Goal: Find specific page/section: Find specific page/section

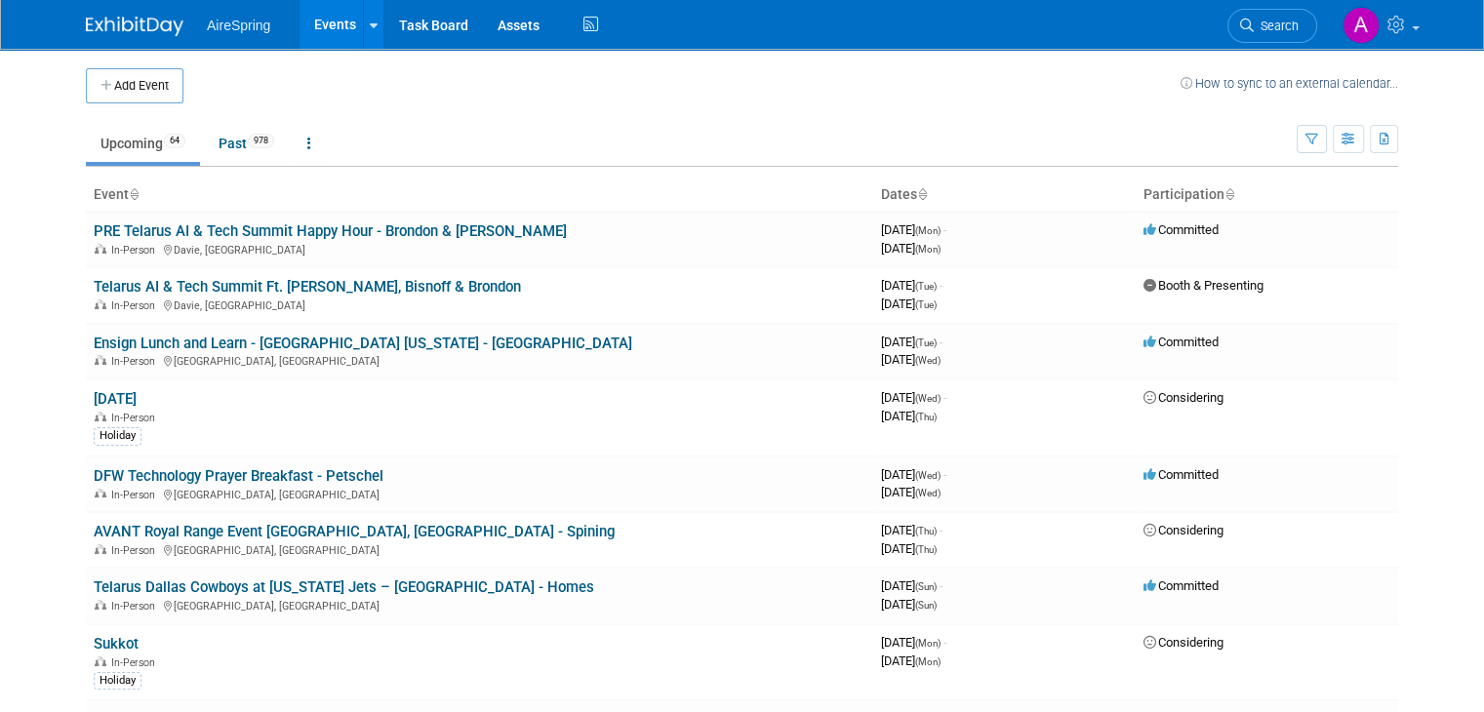
drag, startPoint x: 0, startPoint y: 0, endPoint x: 298, endPoint y: 16, distance: 298.0
click at [300, 16] on link "Events" at bounding box center [335, 24] width 71 height 49
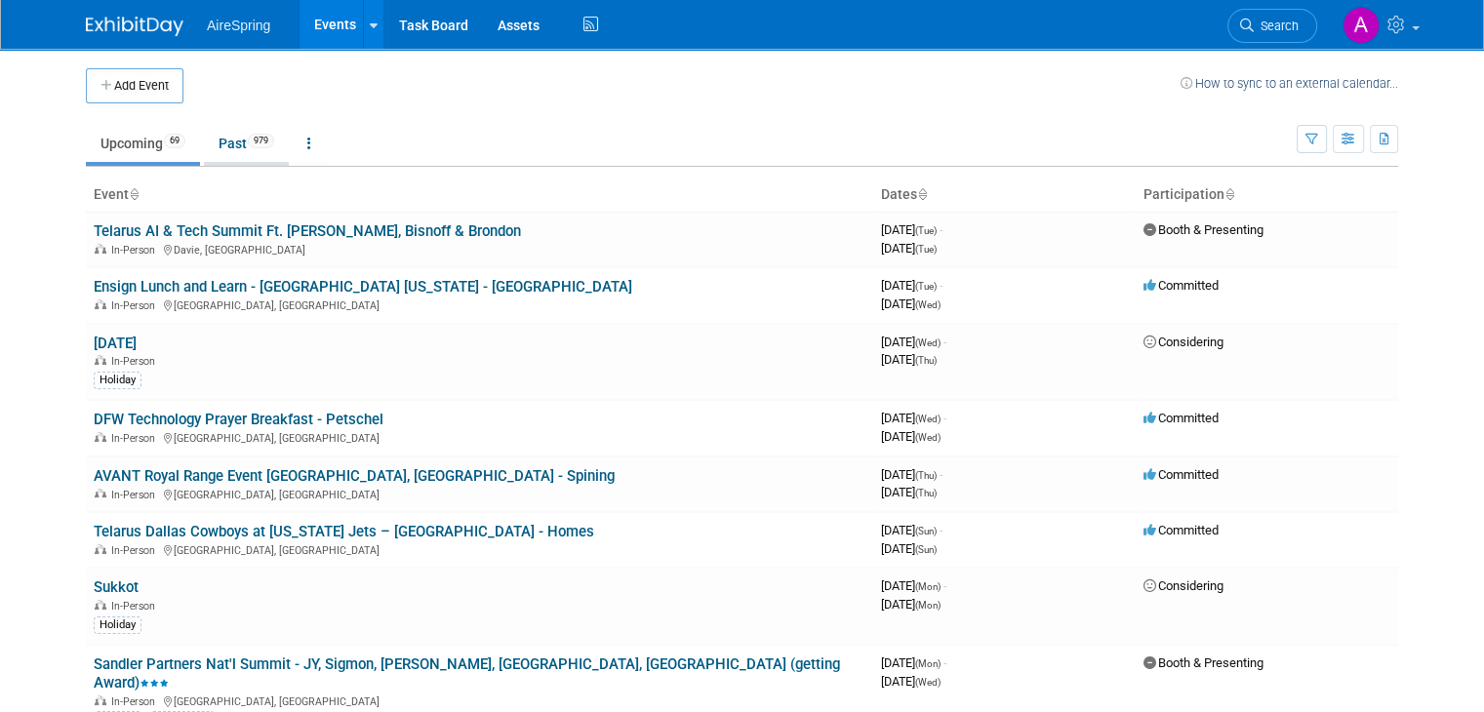
click at [229, 132] on link "Past 979" at bounding box center [246, 143] width 85 height 37
